Goal: Information Seeking & Learning: Learn about a topic

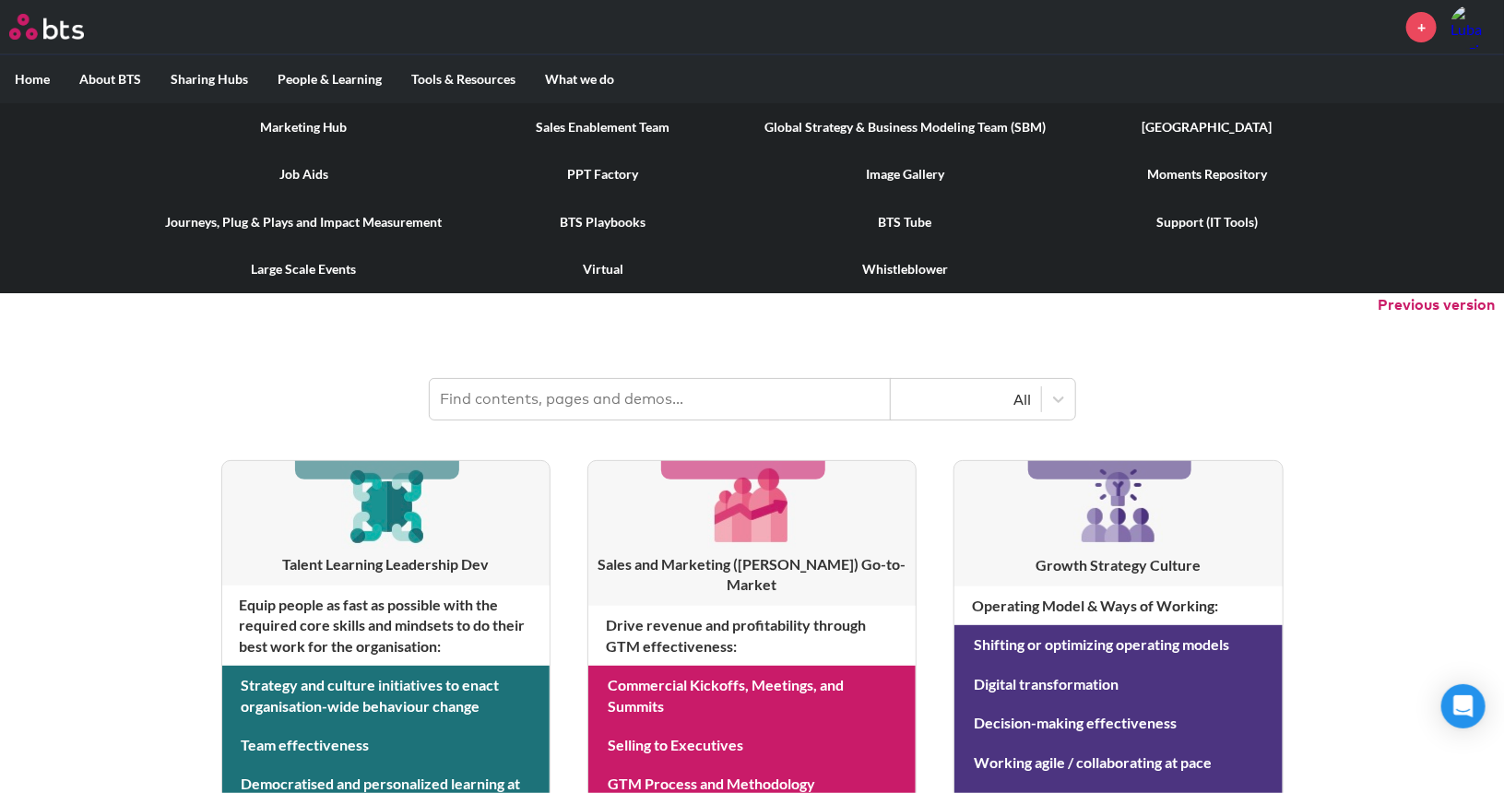
click at [1195, 124] on link "[GEOGRAPHIC_DATA]" at bounding box center [1206, 127] width 293 height 48
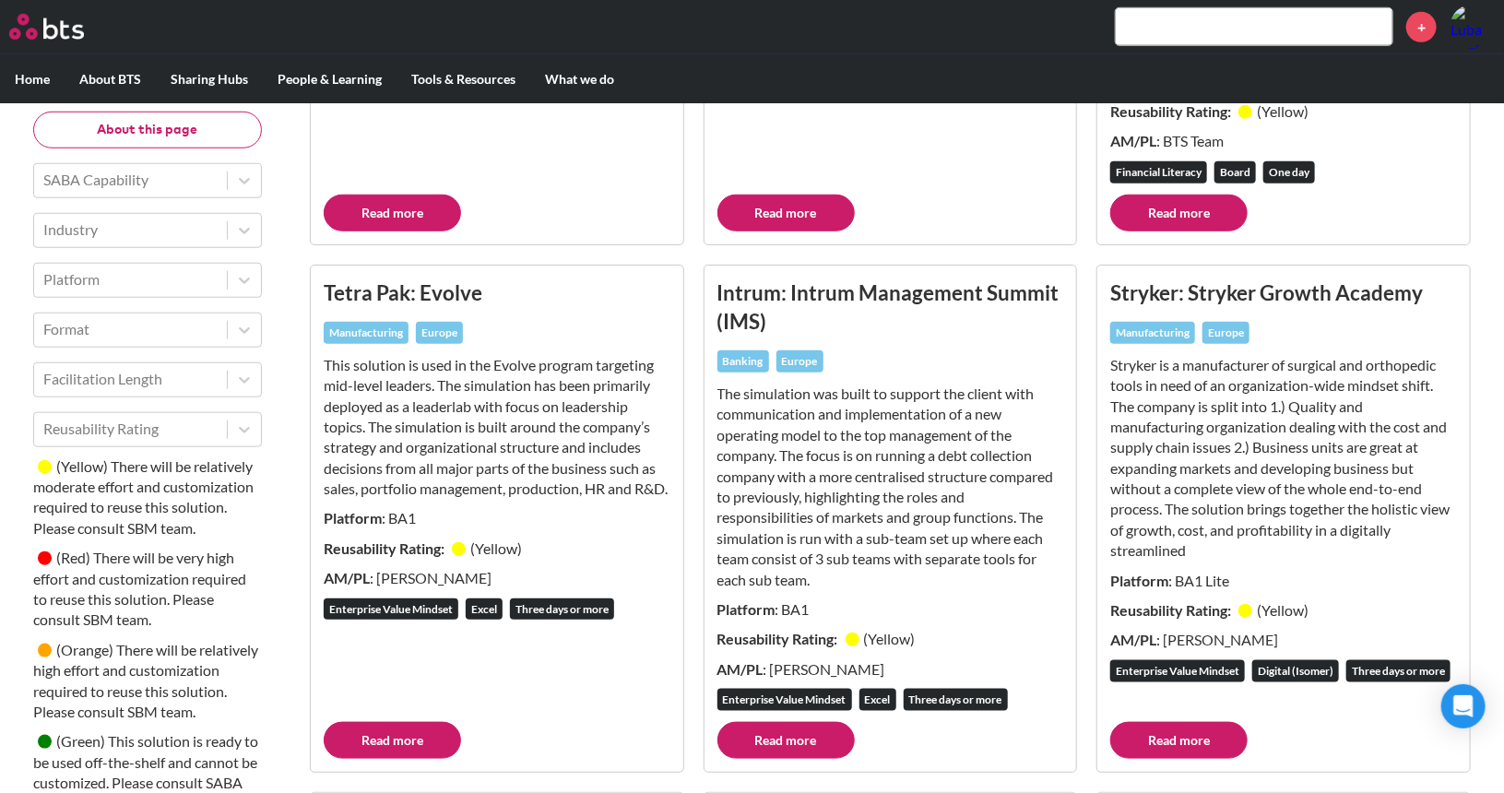
scroll to position [591, 0]
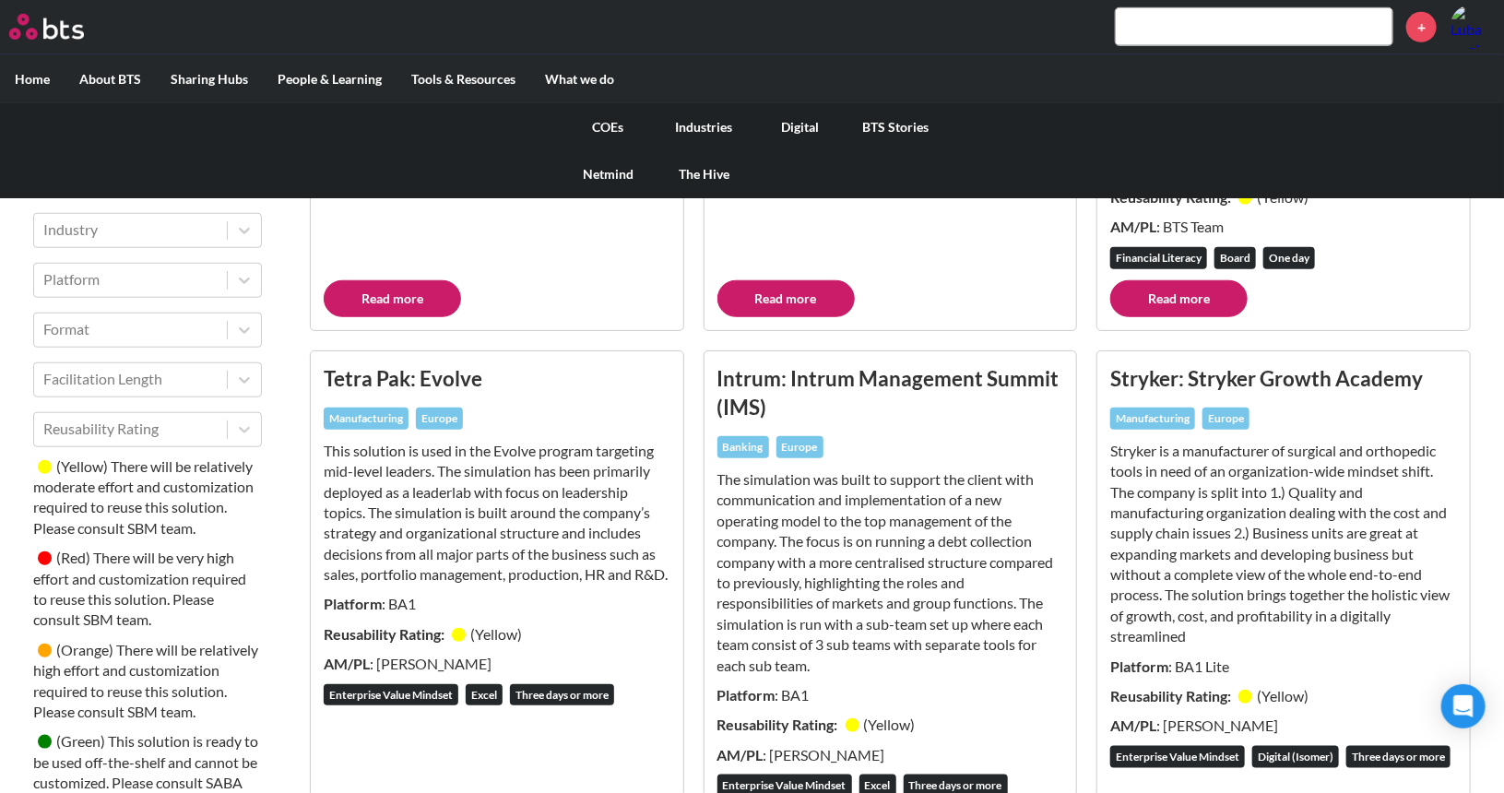
click at [601, 121] on link "COEs" at bounding box center [609, 127] width 96 height 48
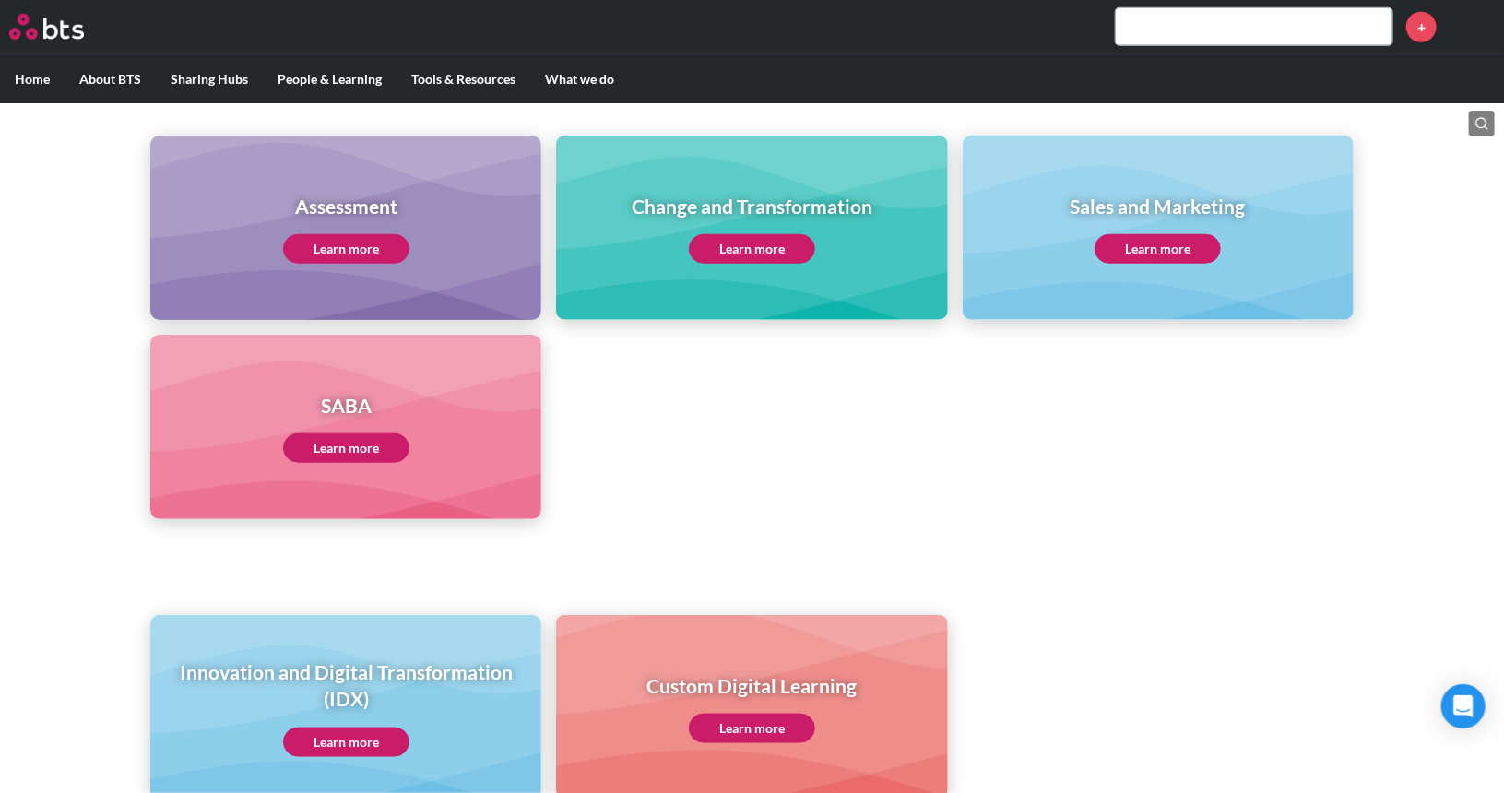
scroll to position [786, 0]
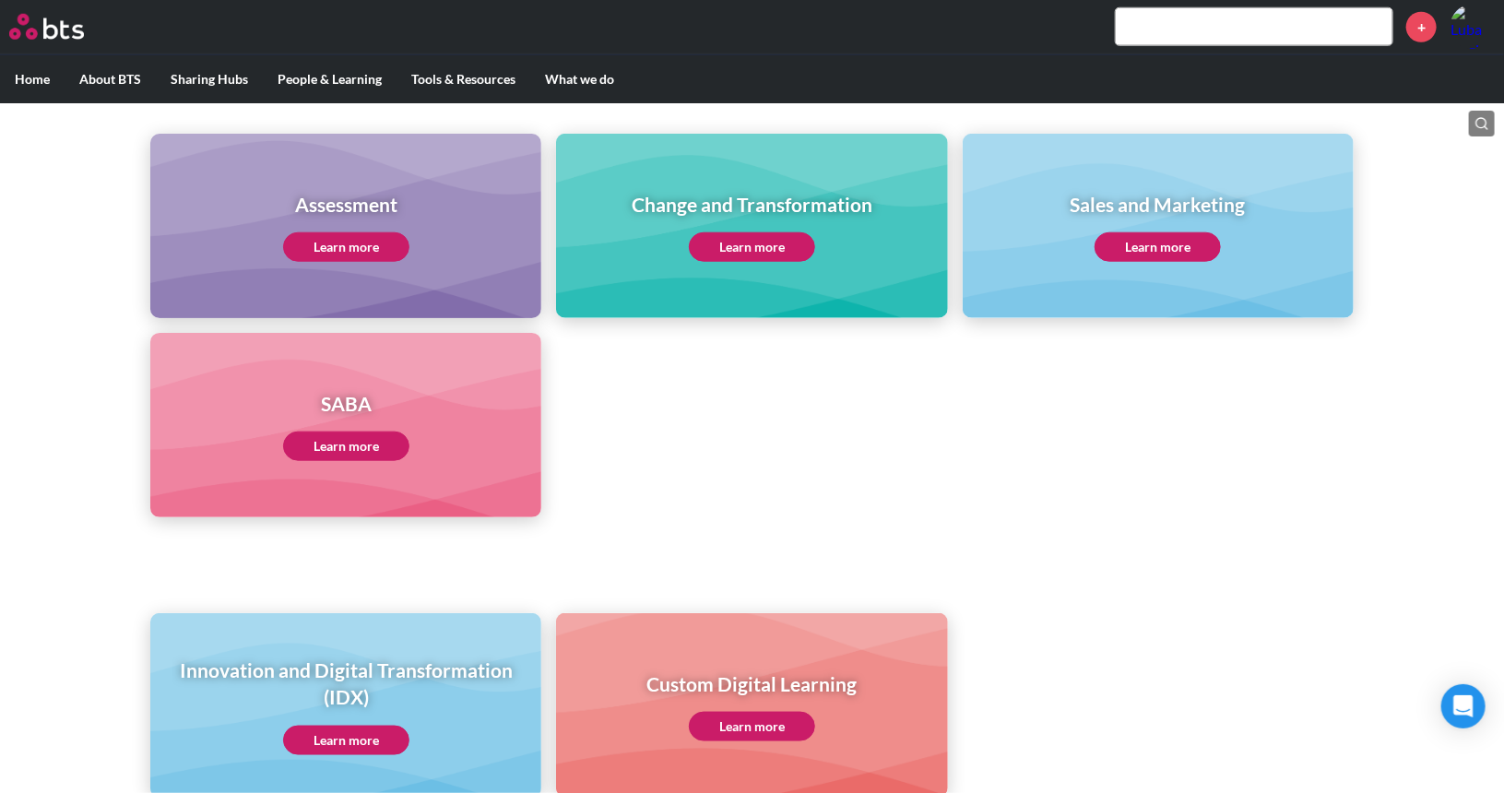
click at [363, 441] on link "Learn more" at bounding box center [346, 447] width 126 height 30
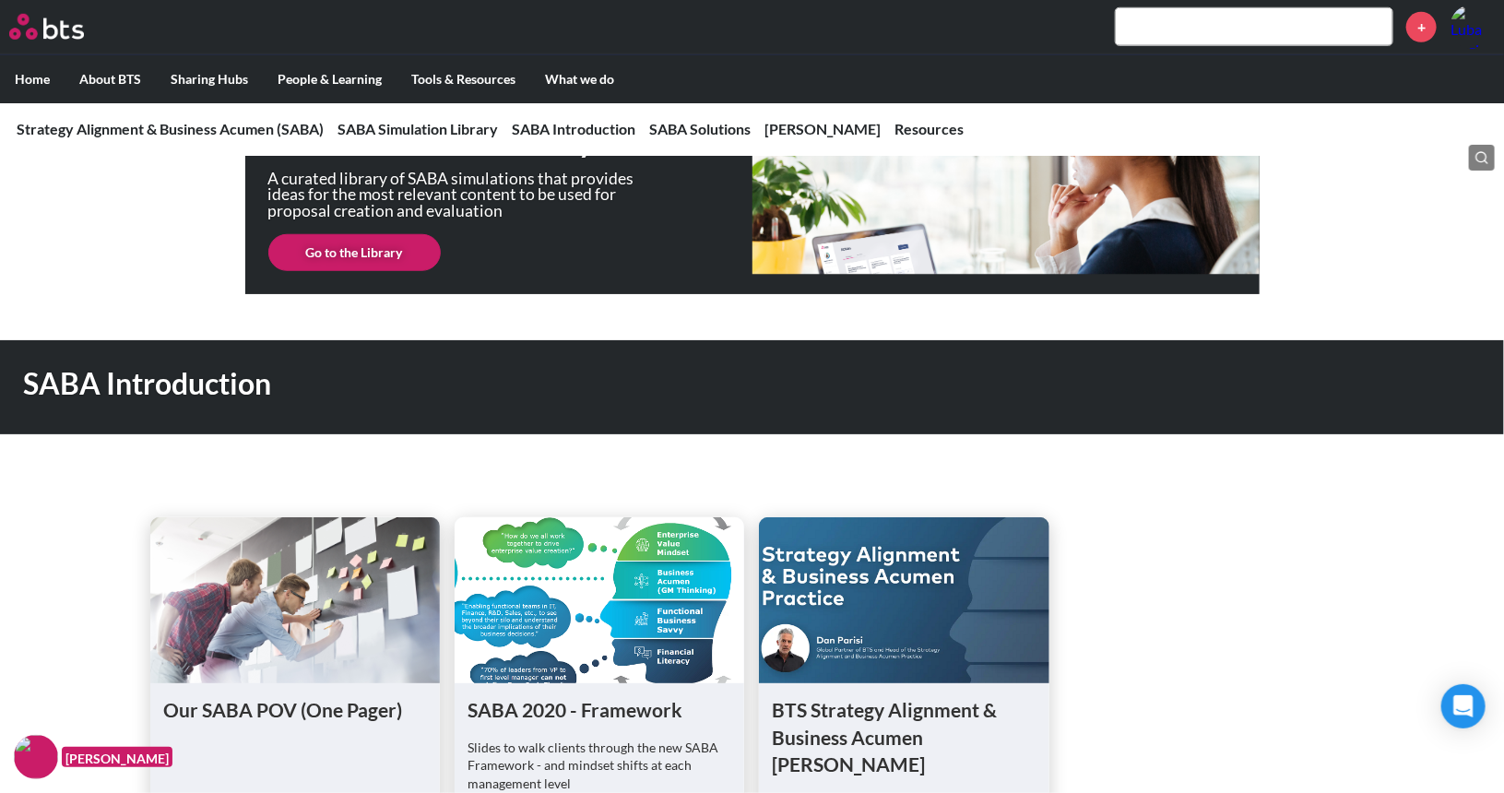
scroll to position [540, 0]
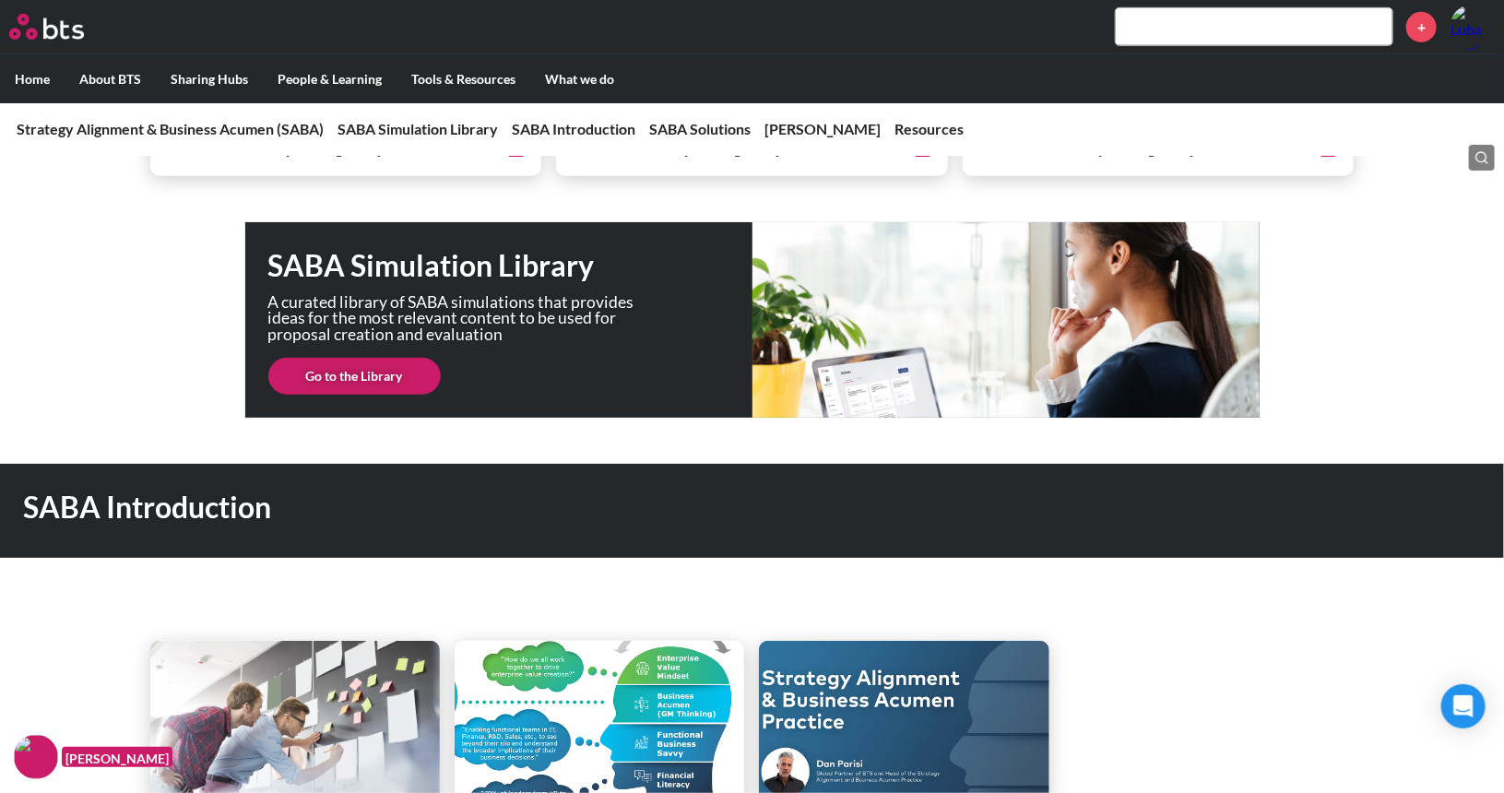
click at [367, 393] on link "Go to the Library" at bounding box center [354, 376] width 172 height 37
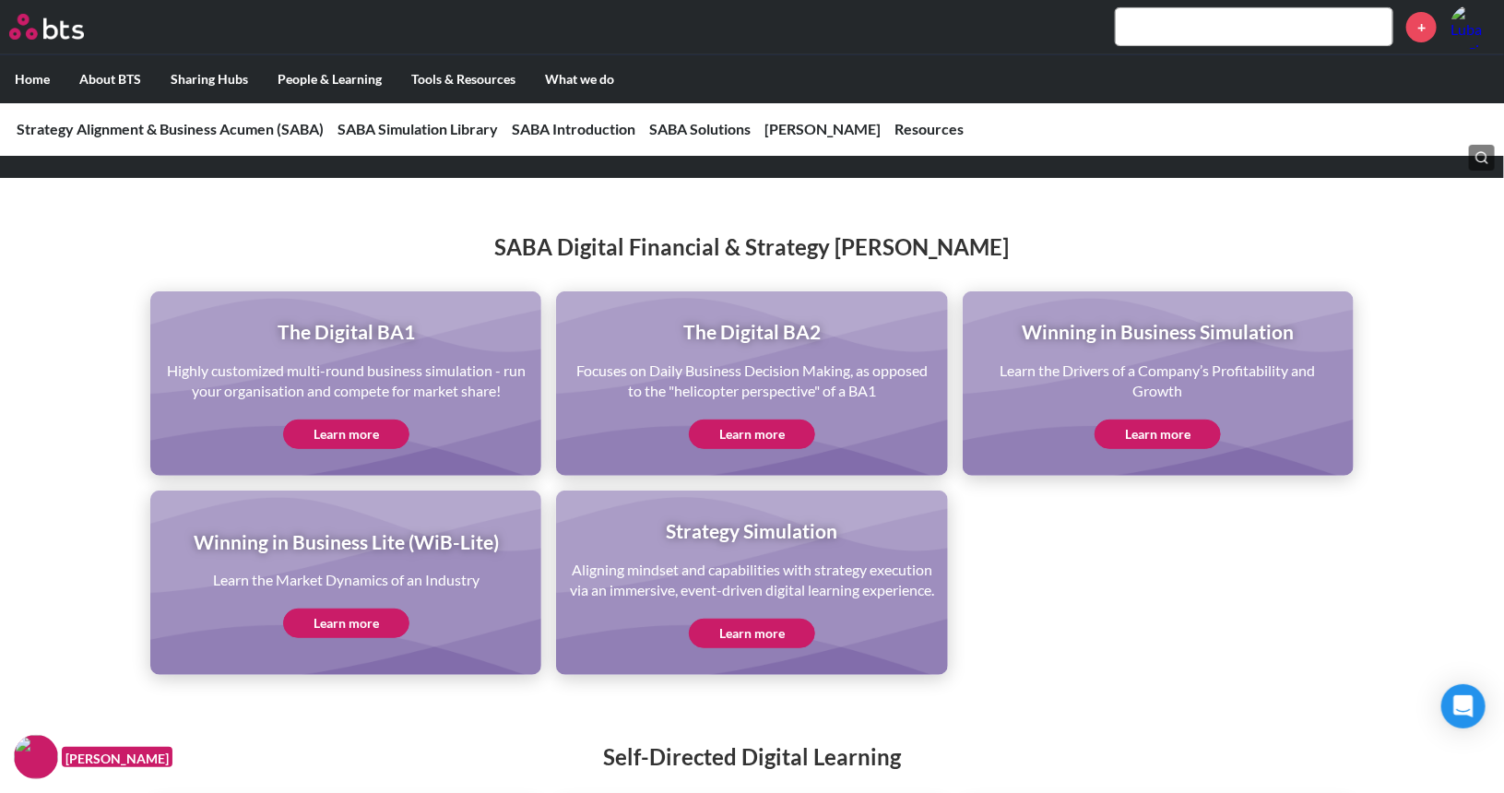
scroll to position [3727, 0]
click at [344, 421] on link "Learn more" at bounding box center [346, 435] width 126 height 30
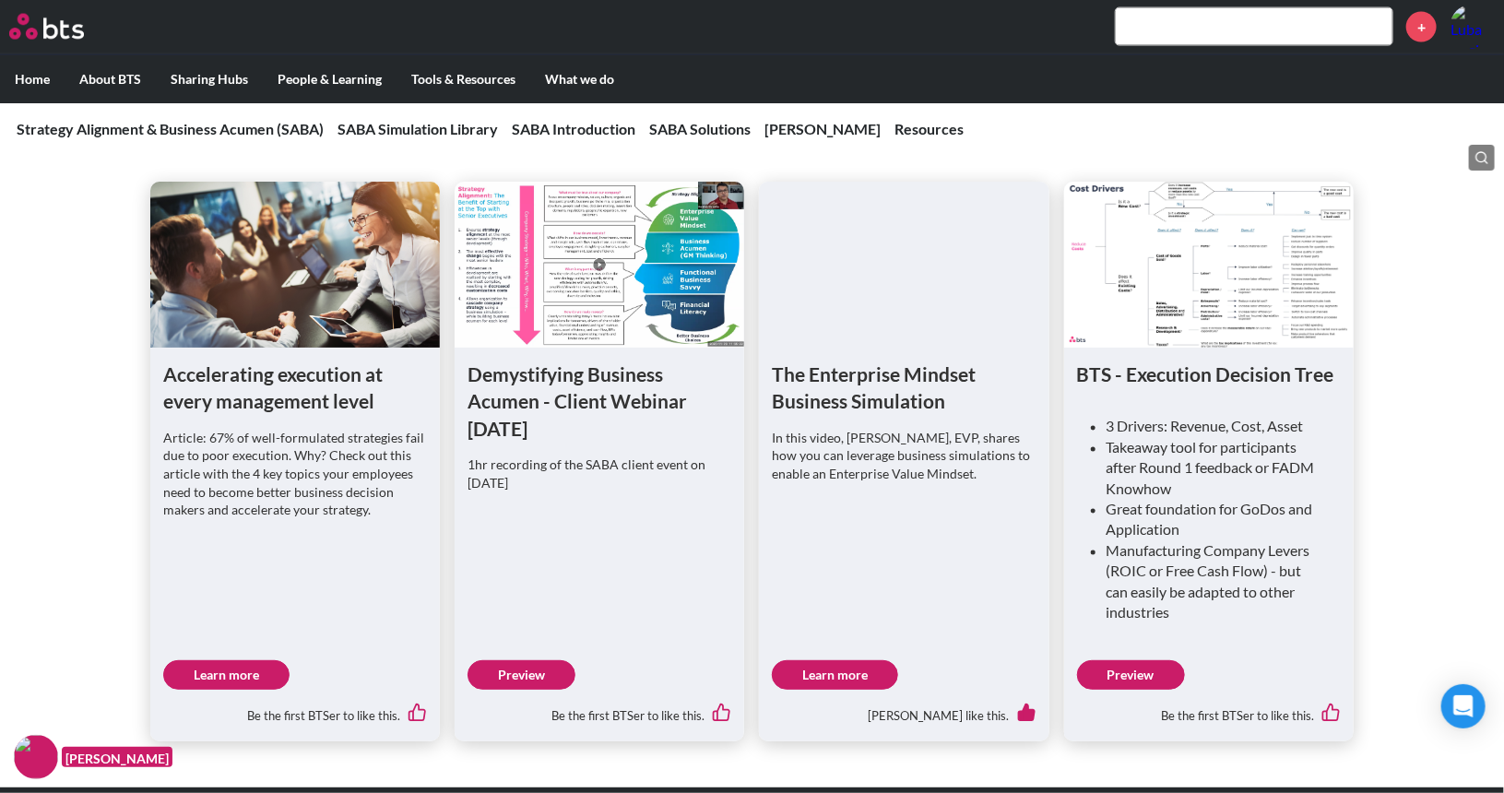
scroll to position [1546, 0]
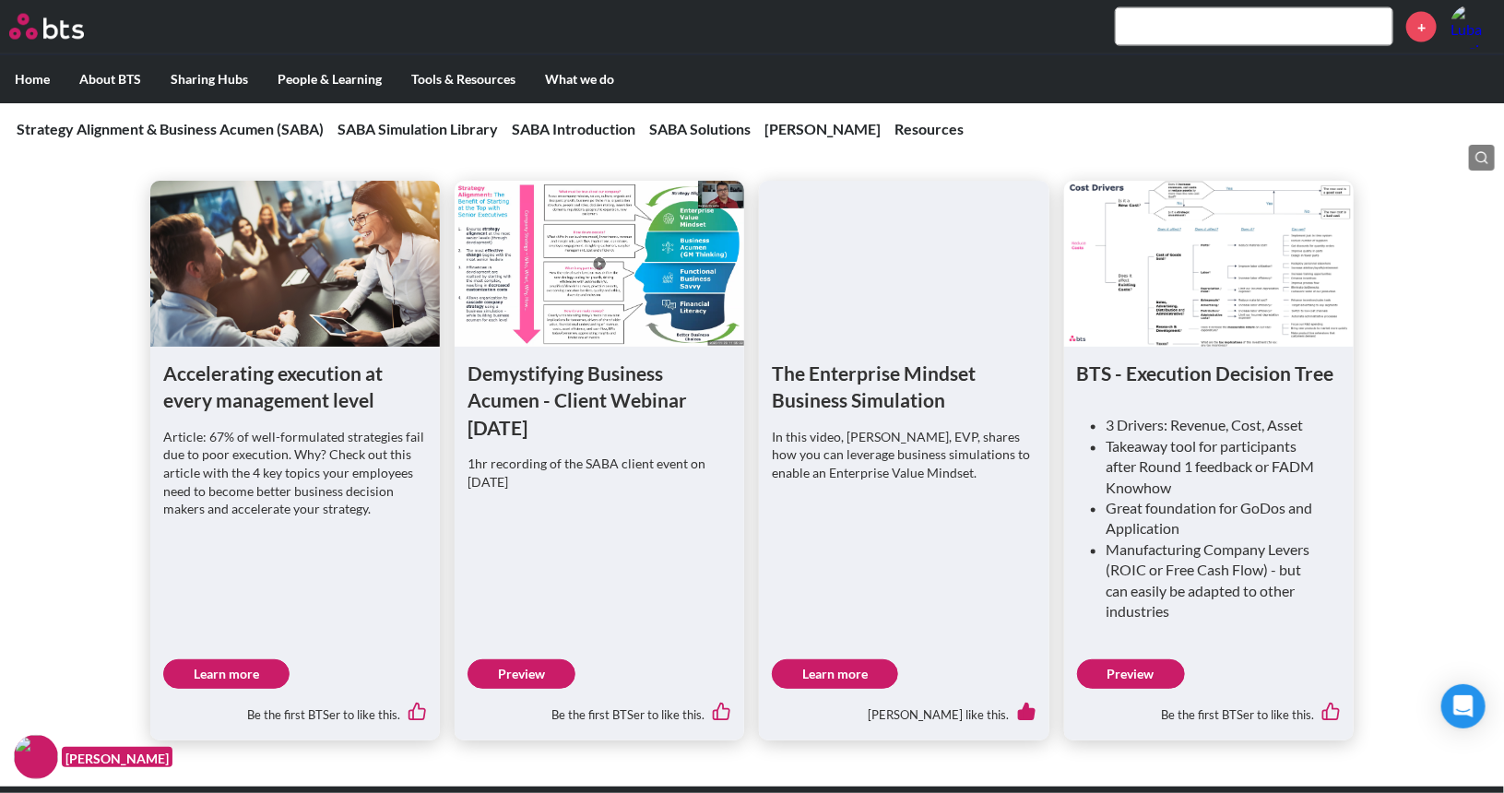
click at [526, 659] on link "Preview" at bounding box center [522, 674] width 108 height 30
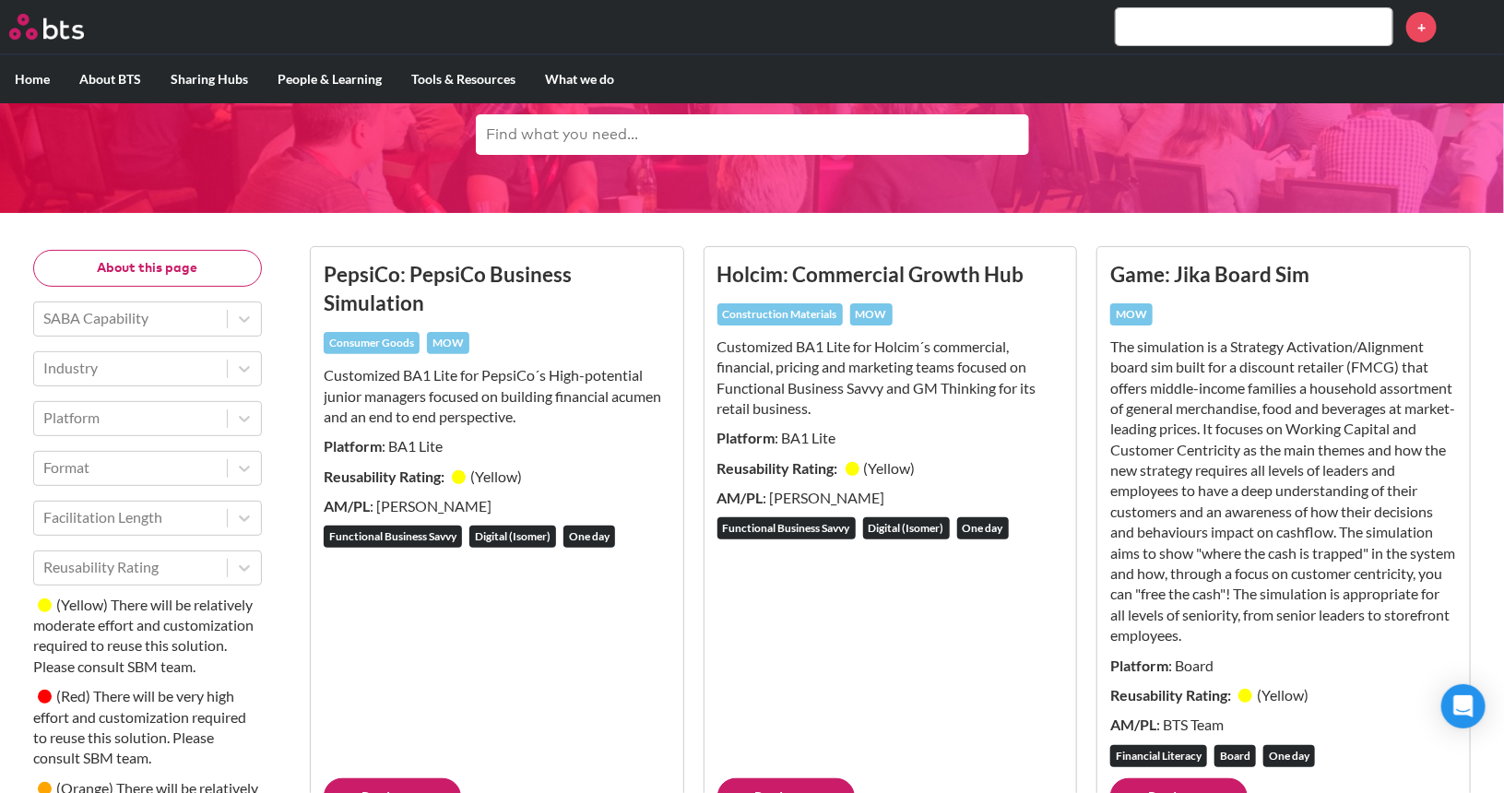
scroll to position [94, 0]
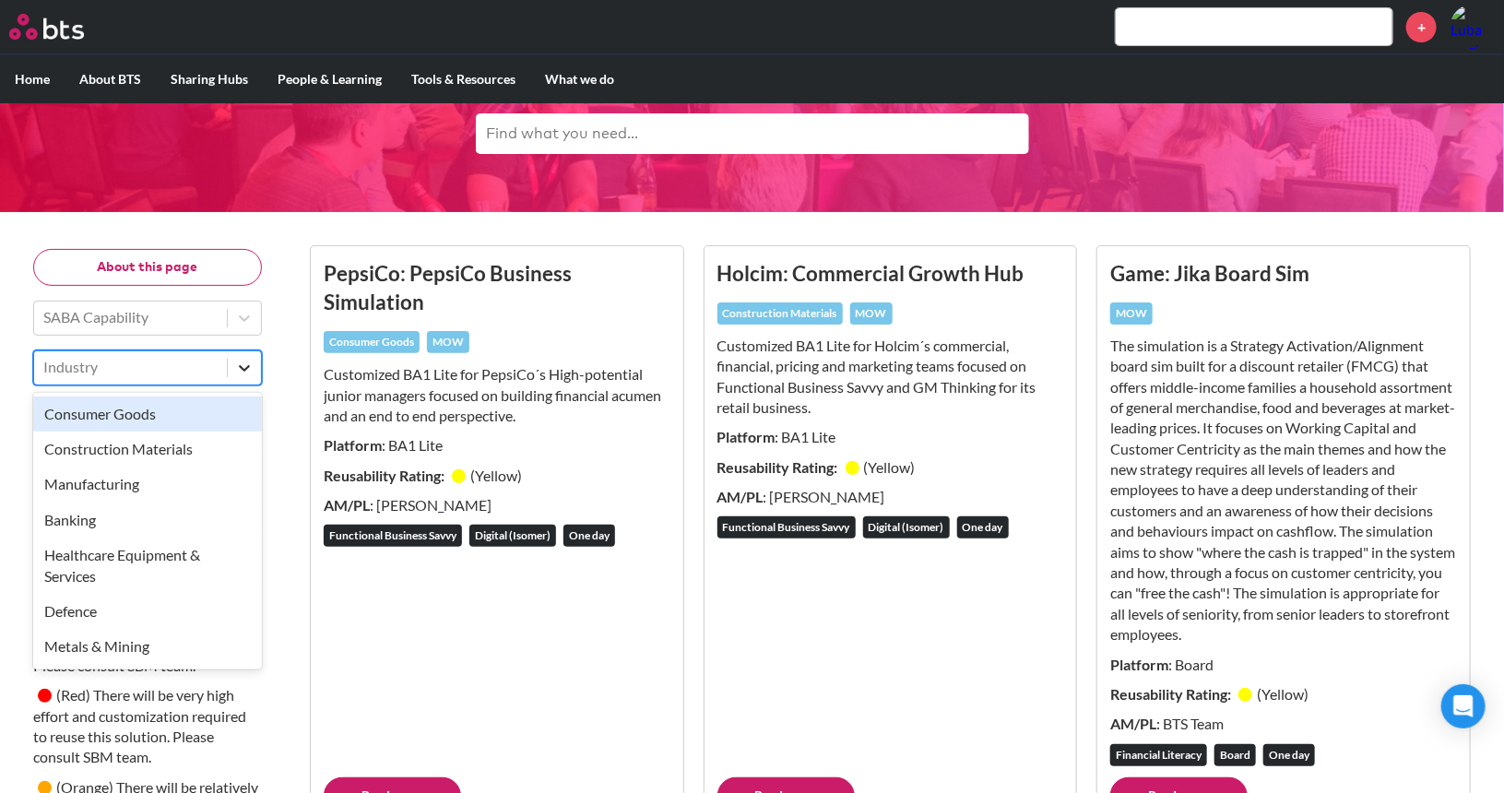
click at [240, 373] on icon at bounding box center [244, 368] width 18 height 18
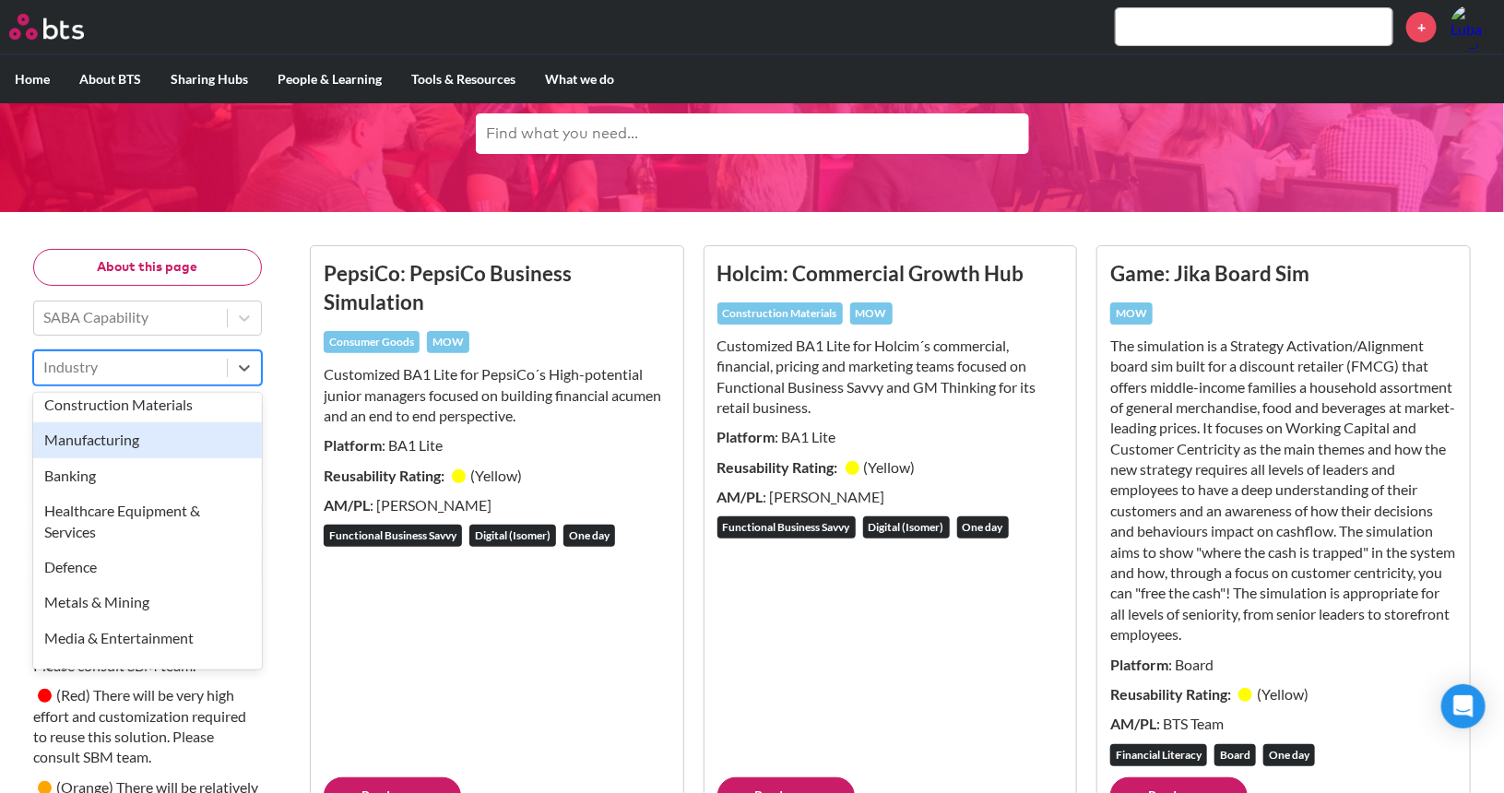
click at [152, 449] on div "Manufacturing" at bounding box center [147, 439] width 229 height 35
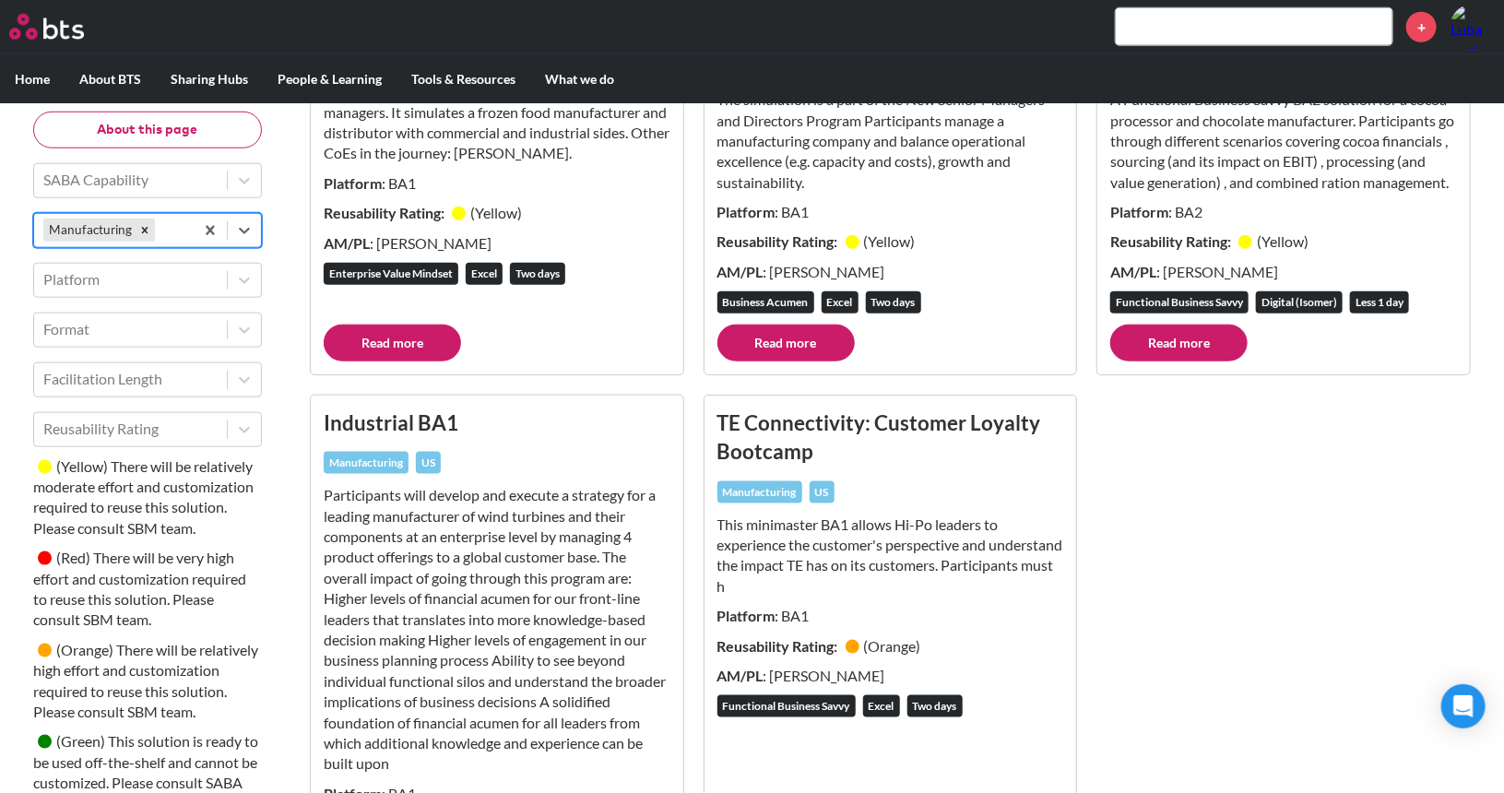
scroll to position [1082, 0]
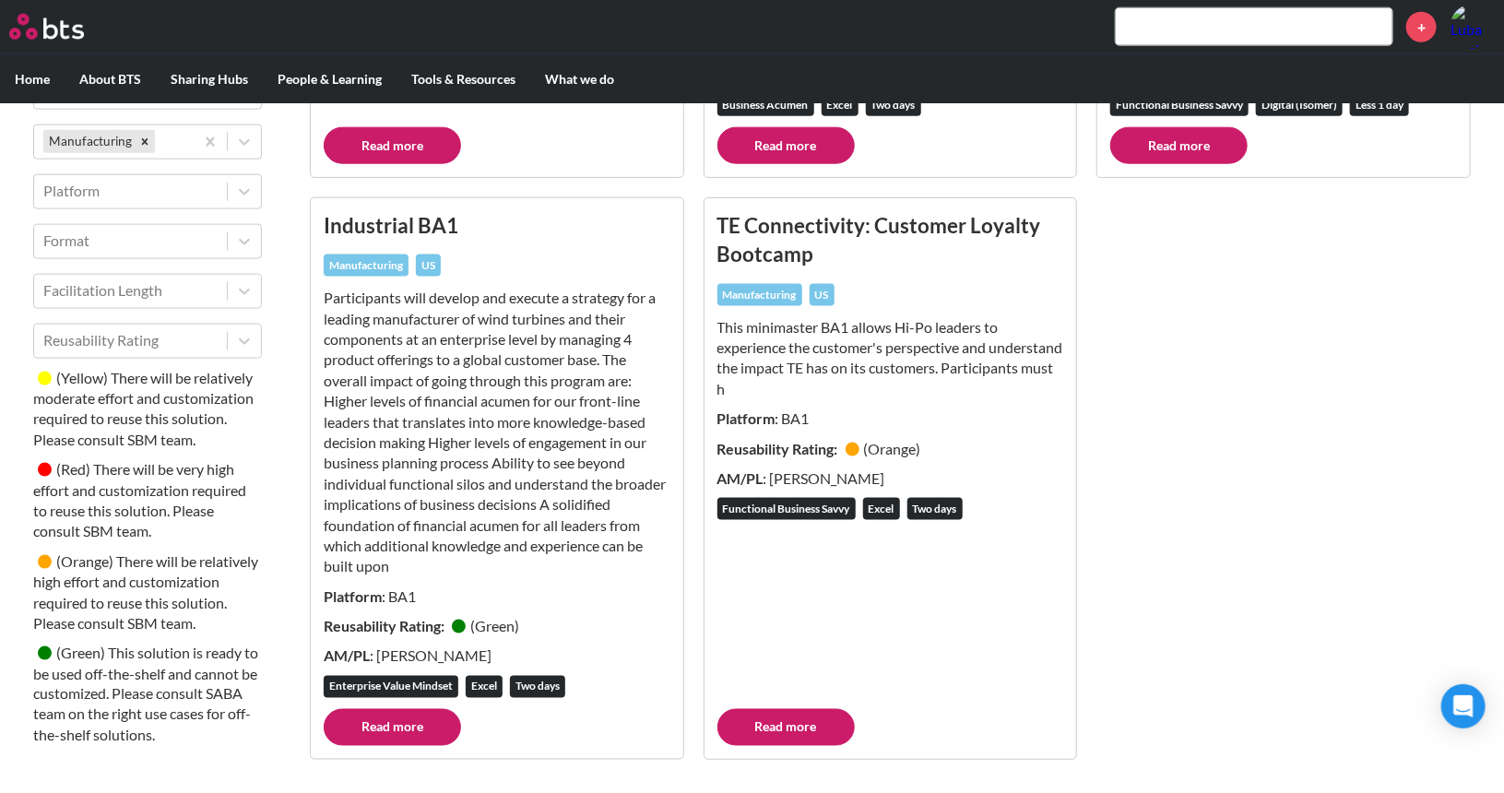
click at [376, 720] on link "Read more" at bounding box center [392, 727] width 137 height 37
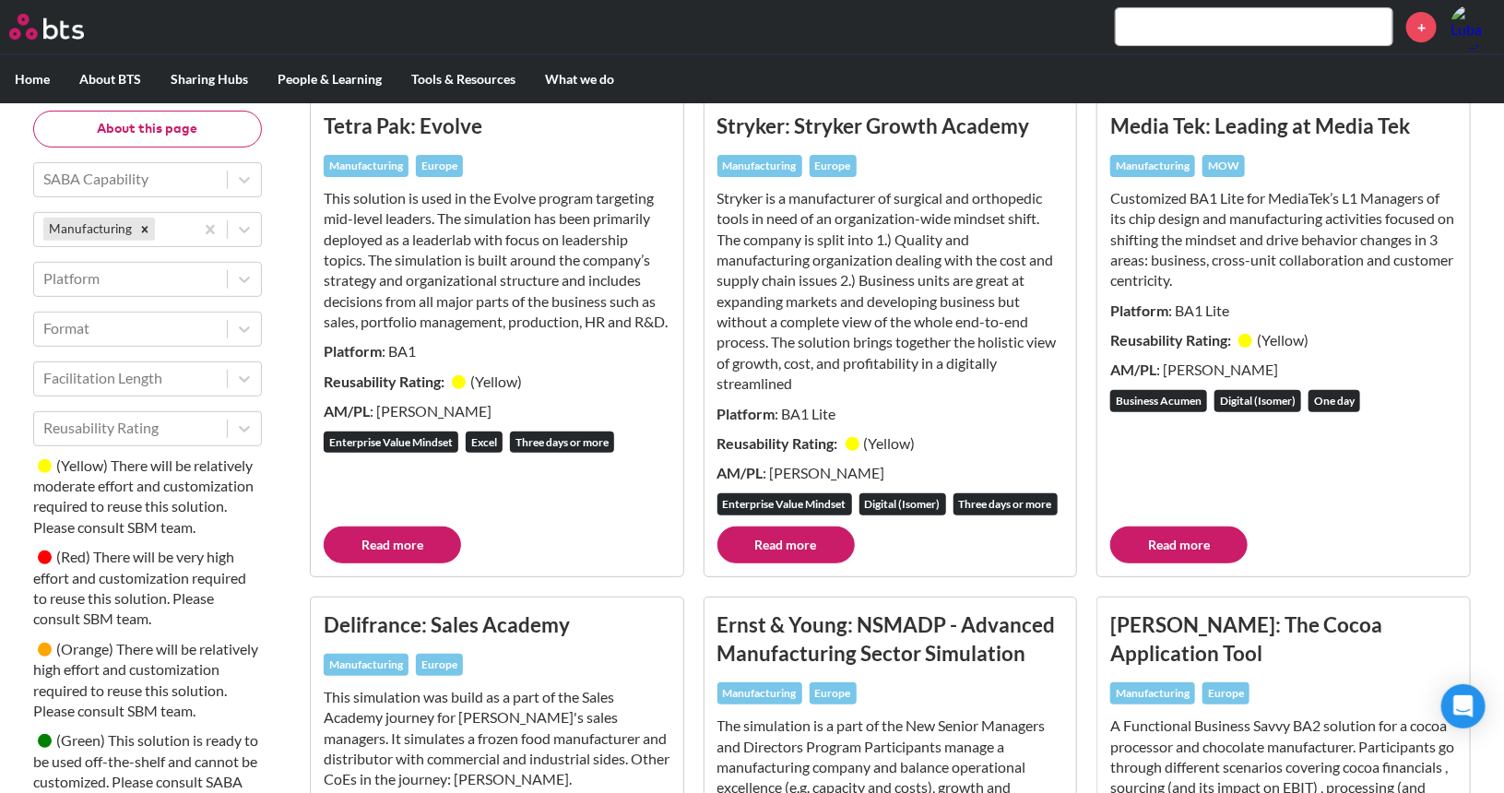
scroll to position [0, 0]
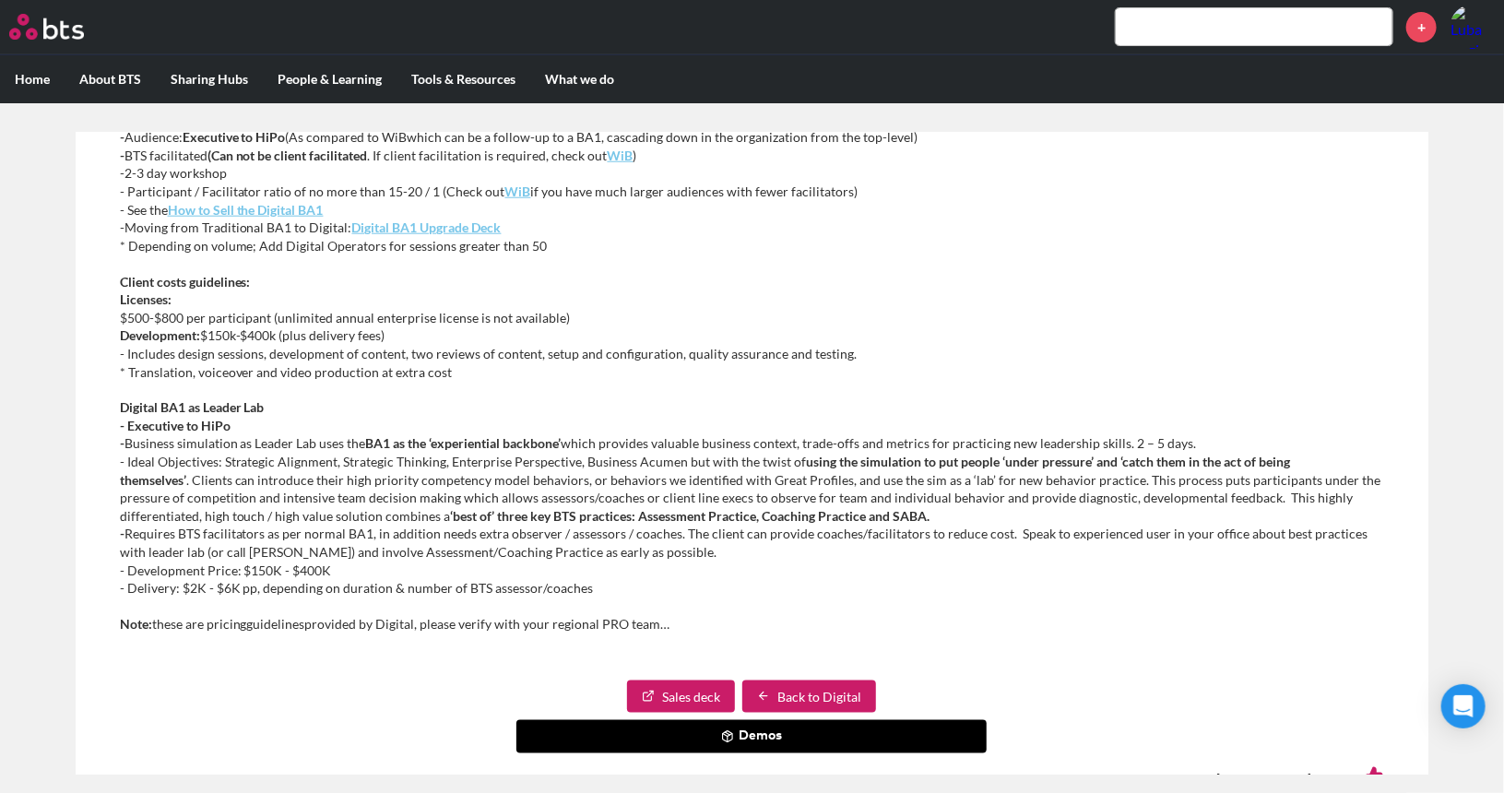
scroll to position [1052, 0]
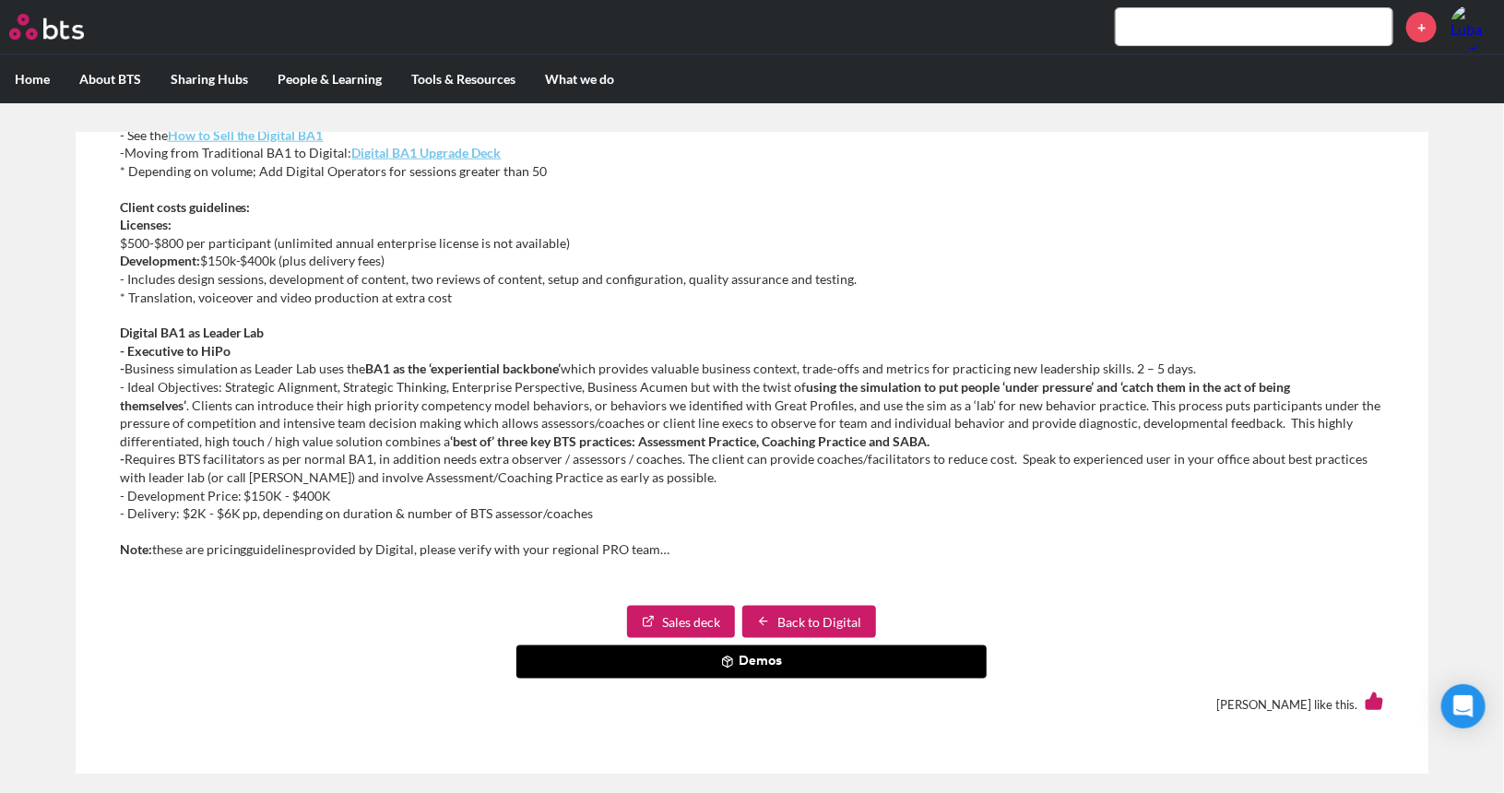
click at [741, 669] on button "Demos" at bounding box center [751, 662] width 470 height 33
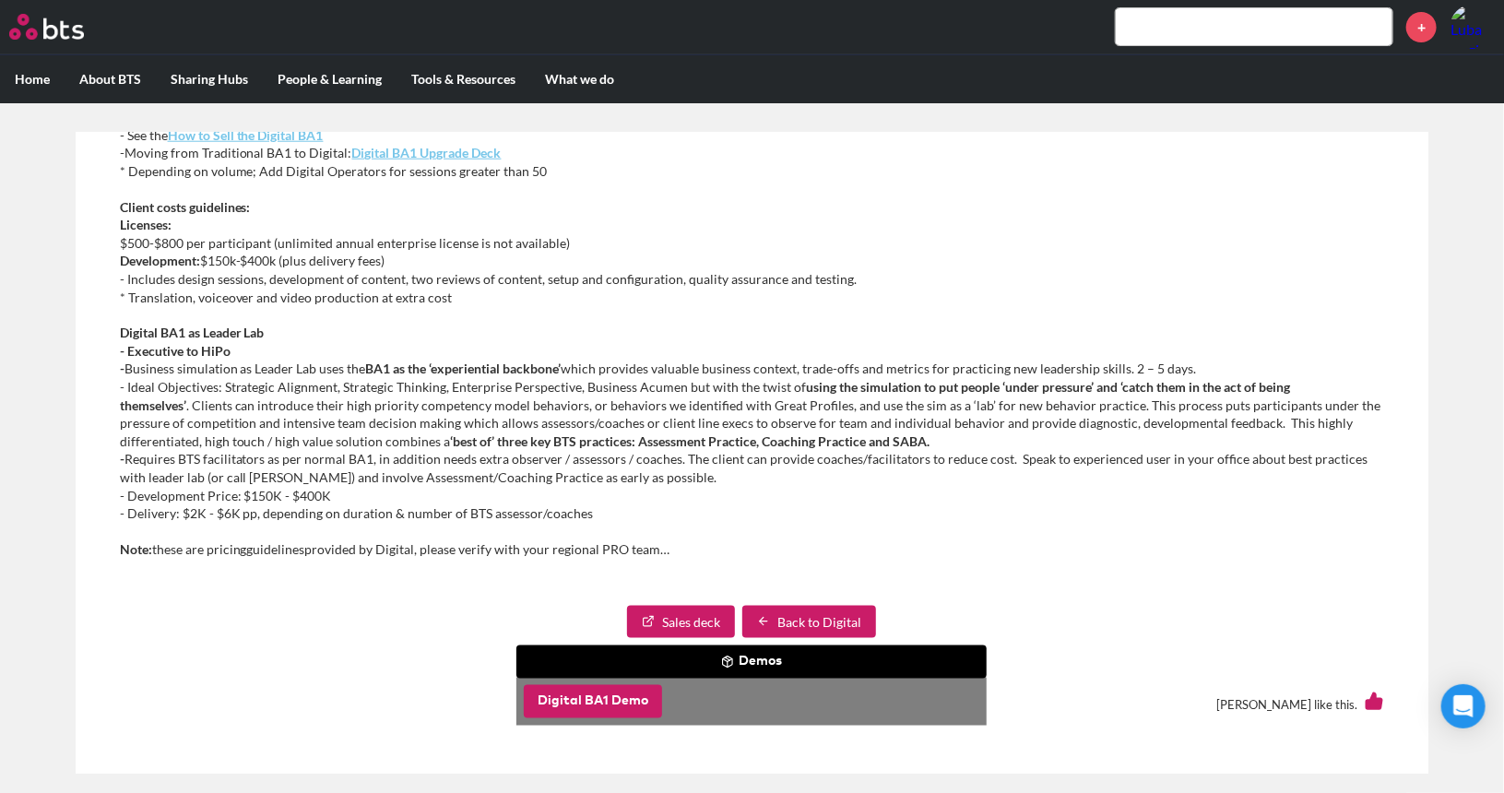
click at [606, 702] on button "Digital BA1 Demo" at bounding box center [593, 701] width 138 height 33
